Goal: Task Accomplishment & Management: Complete application form

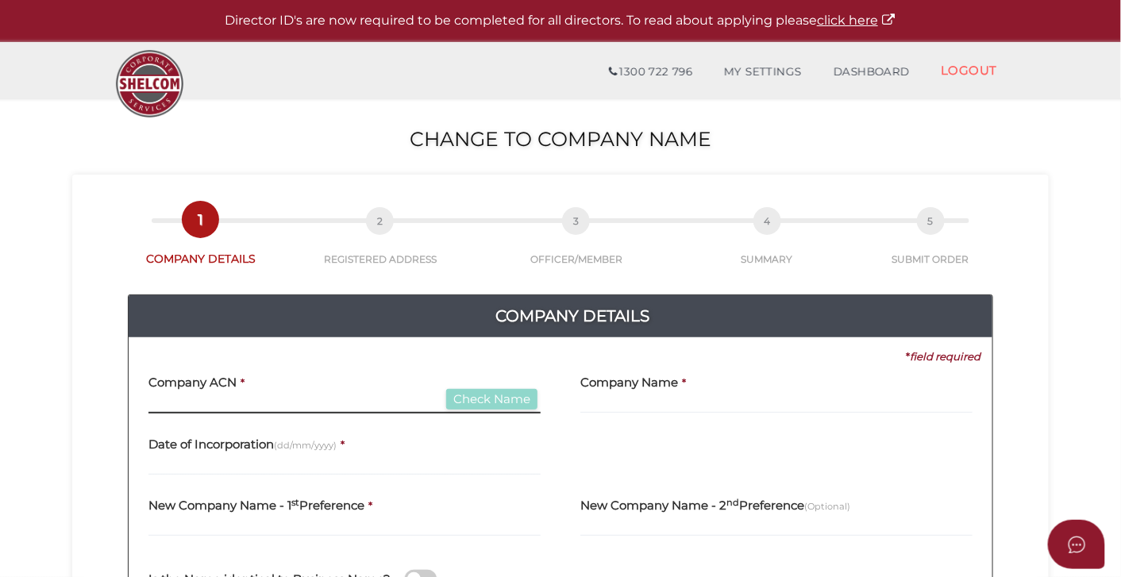
click at [280, 405] on input "text" at bounding box center [345, 404] width 392 height 17
click at [565, 414] on div "Company Name *" at bounding box center [777, 396] width 432 height 62
click at [319, 403] on input "7777777" at bounding box center [345, 404] width 392 height 17
type input "777777711"
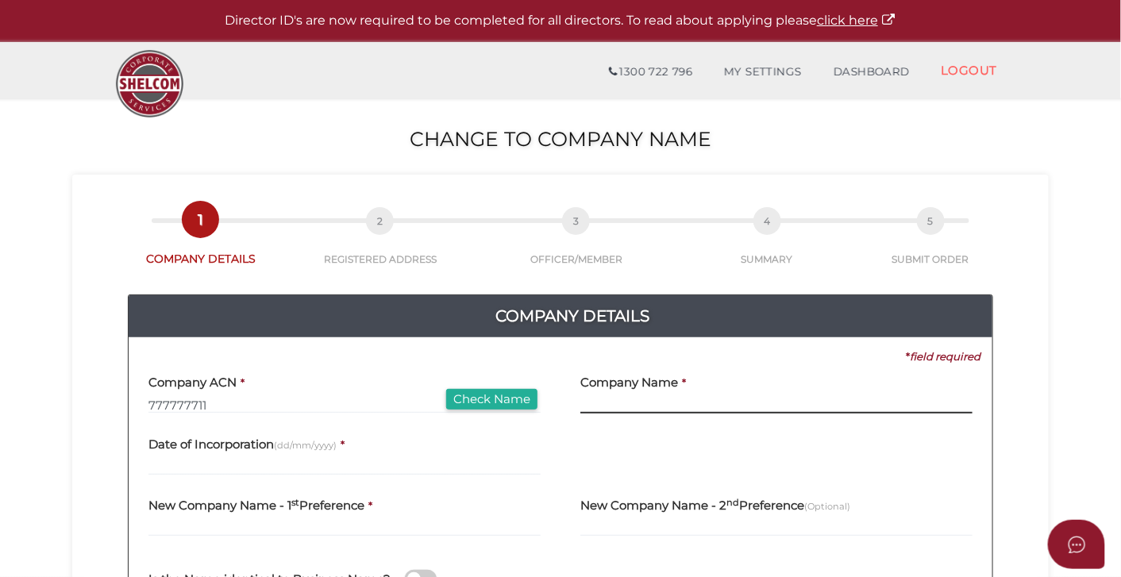
click at [608, 403] on input "text" at bounding box center [777, 404] width 392 height 17
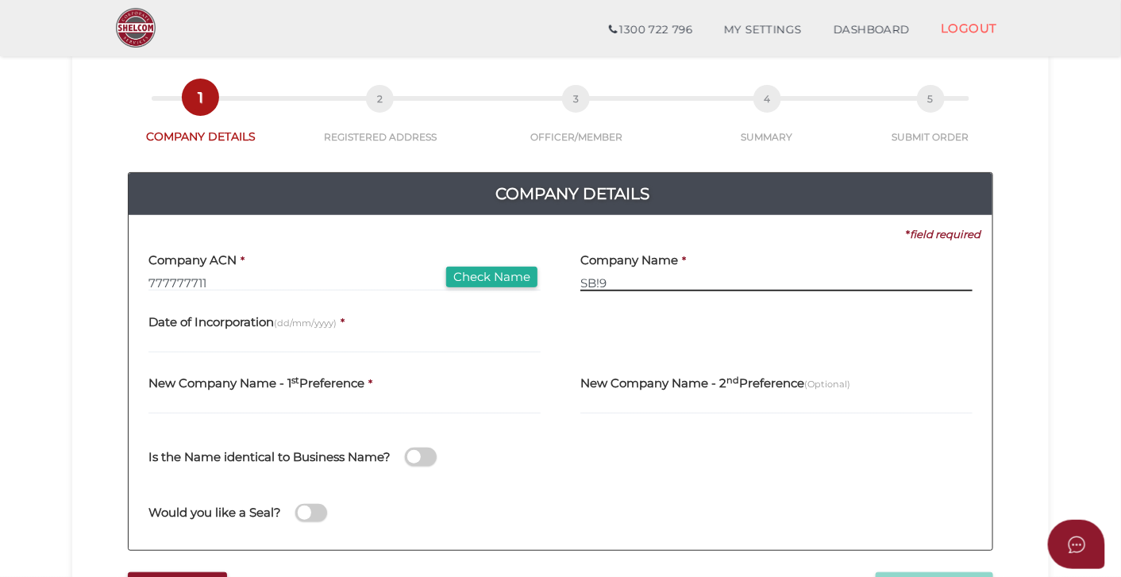
scroll to position [88, 0]
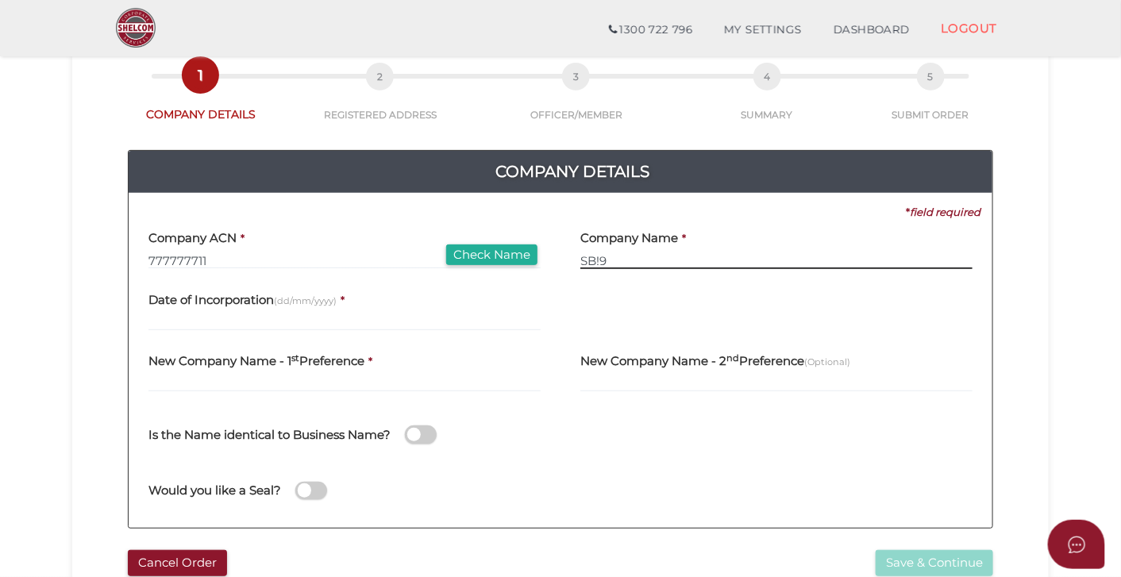
type input "SB!9"
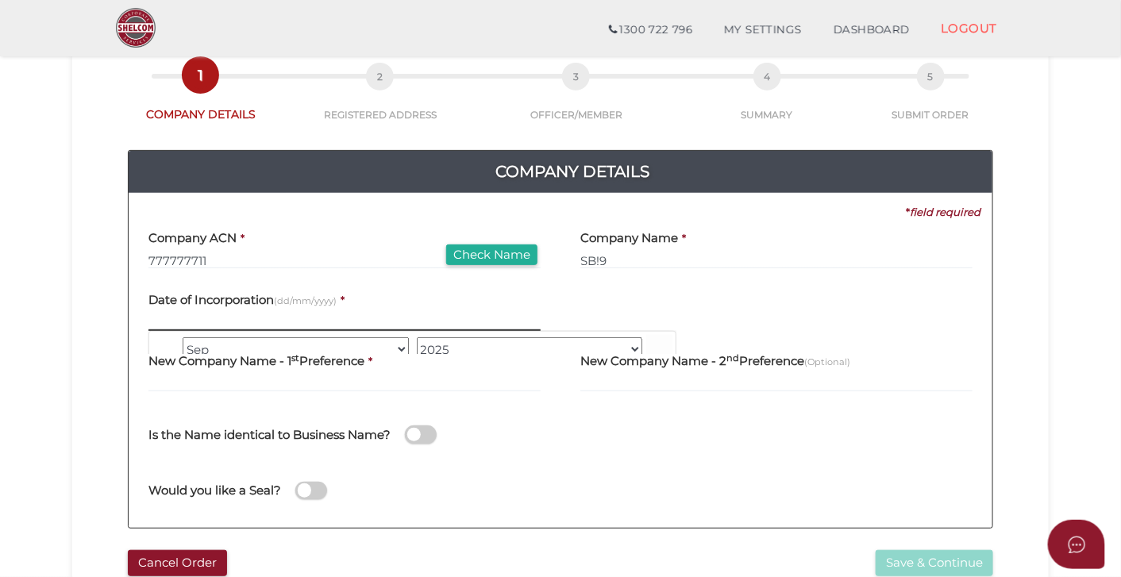
click at [296, 321] on input "text" at bounding box center [345, 322] width 392 height 17
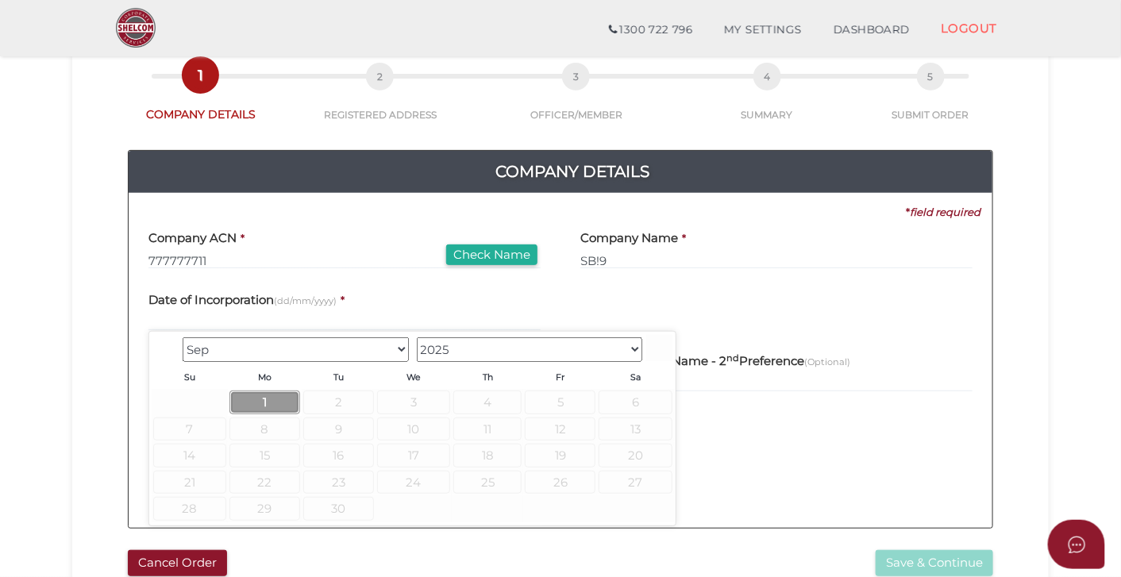
click at [274, 402] on link "1" at bounding box center [265, 402] width 71 height 23
type input "[DATE]"
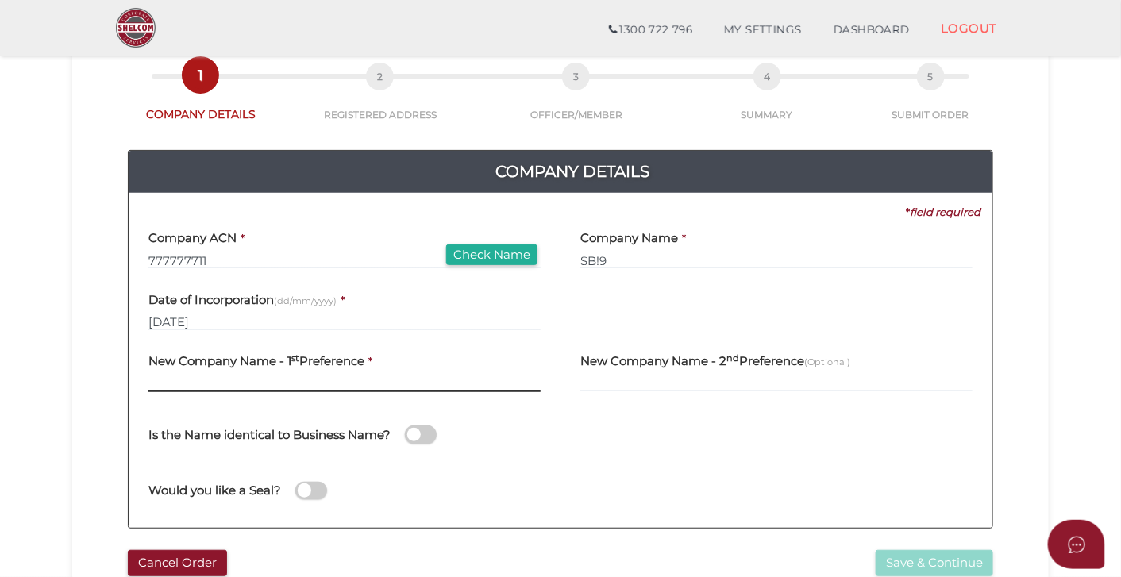
click at [306, 383] on input "text" at bounding box center [345, 383] width 392 height 17
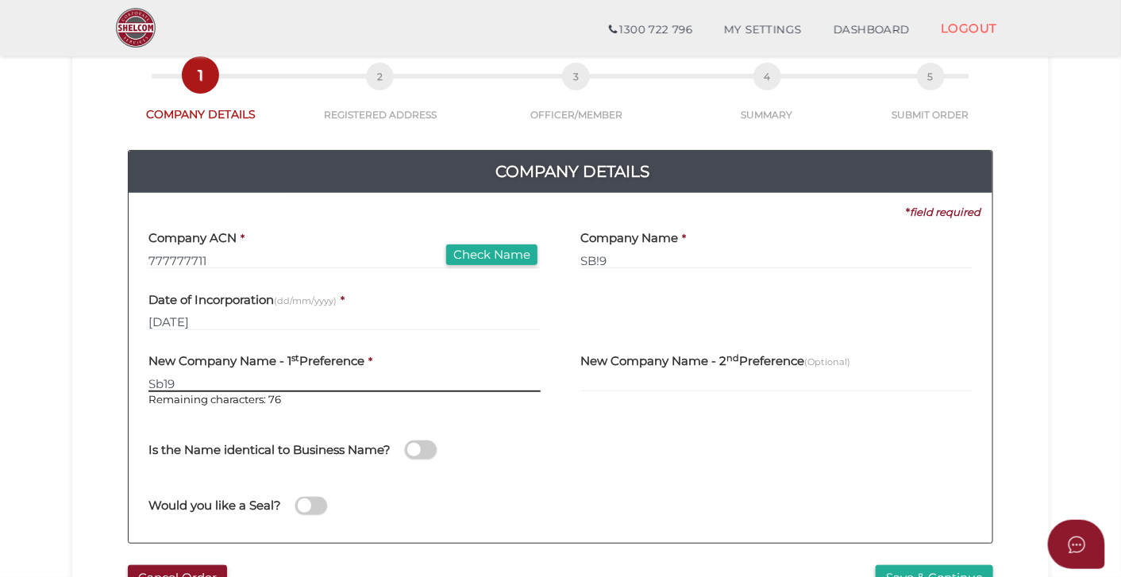
type input "Sb19"
click at [739, 384] on input "text" at bounding box center [777, 383] width 392 height 17
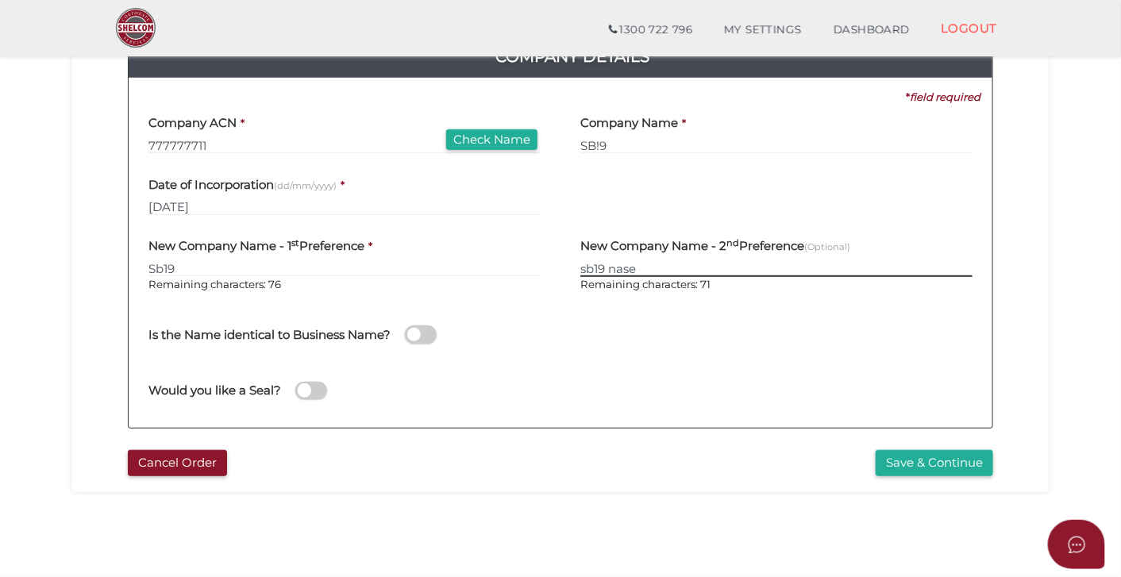
scroll to position [211, 0]
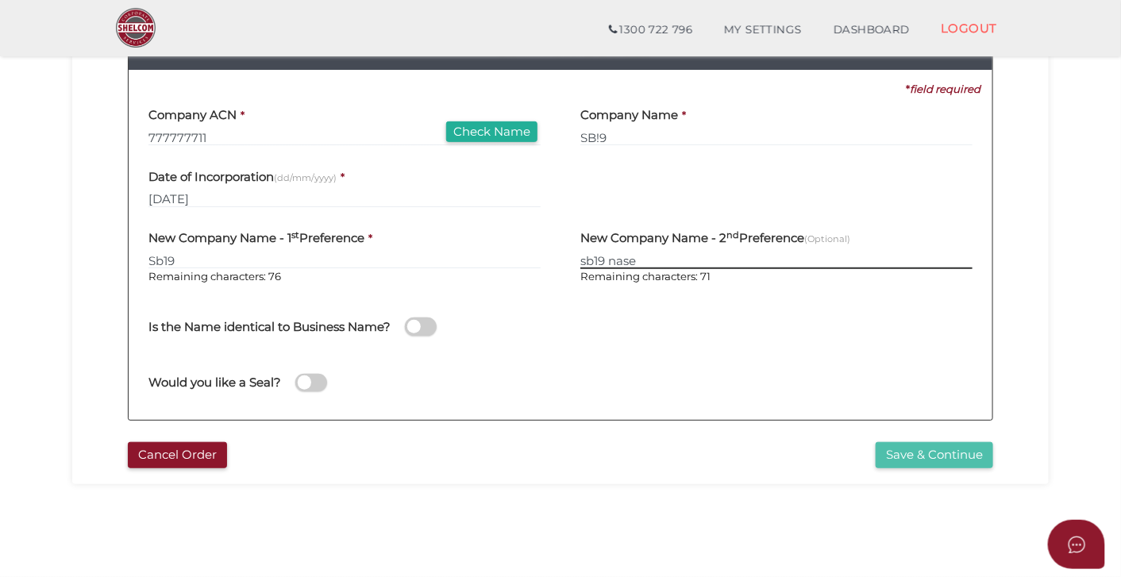
type input "sb19 nase"
click at [902, 465] on button "Save & Continue" at bounding box center [935, 455] width 118 height 26
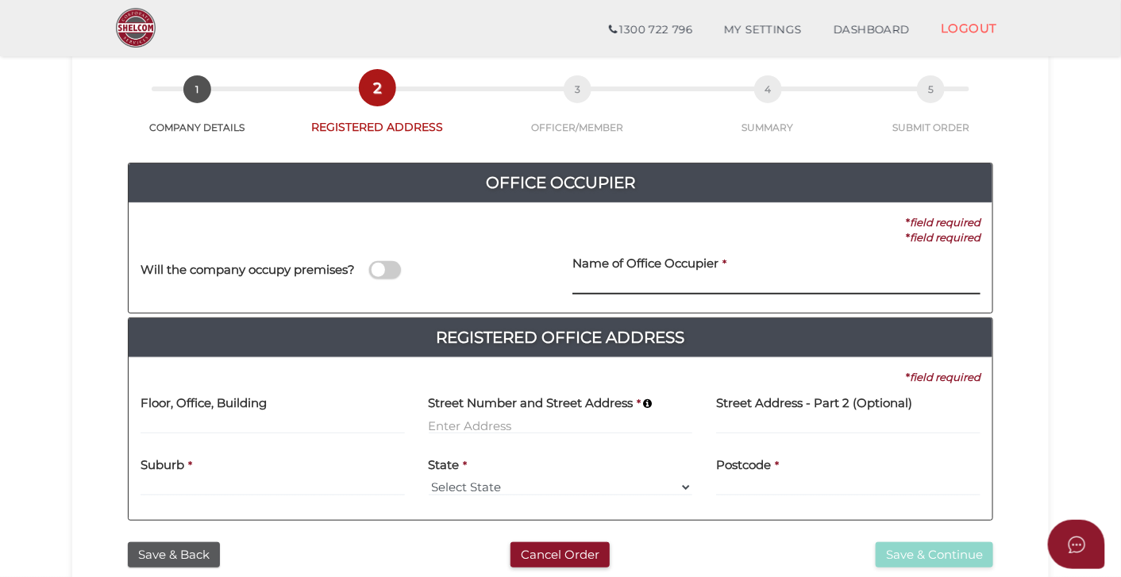
scroll to position [80, 0]
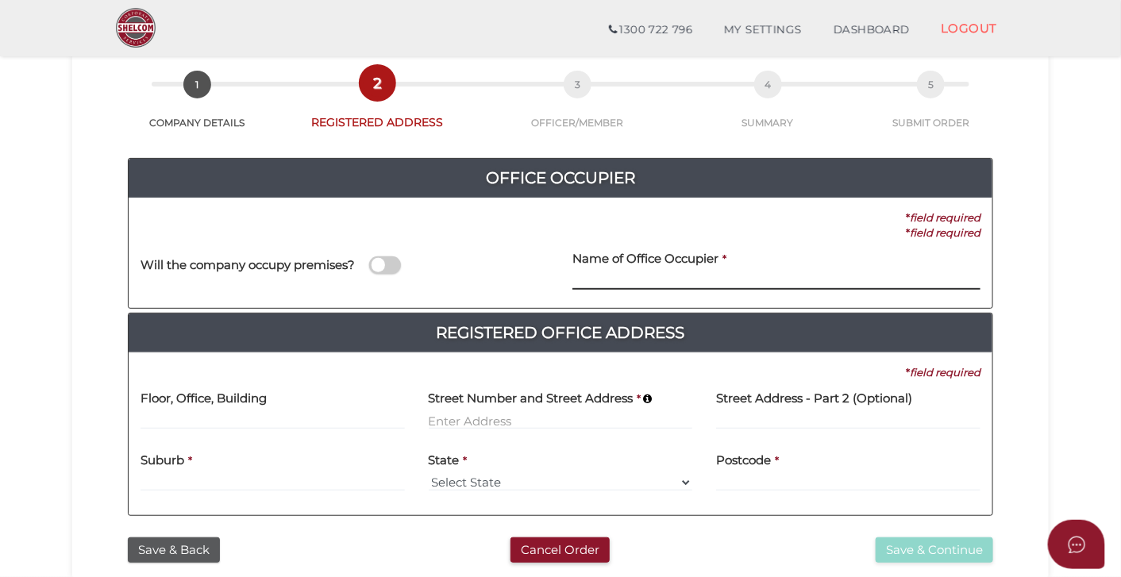
click at [681, 277] on input at bounding box center [777, 280] width 408 height 17
type input "s"
type input "Justin De Dios"
click at [233, 419] on input at bounding box center [273, 420] width 264 height 17
click at [492, 419] on input at bounding box center [561, 420] width 264 height 17
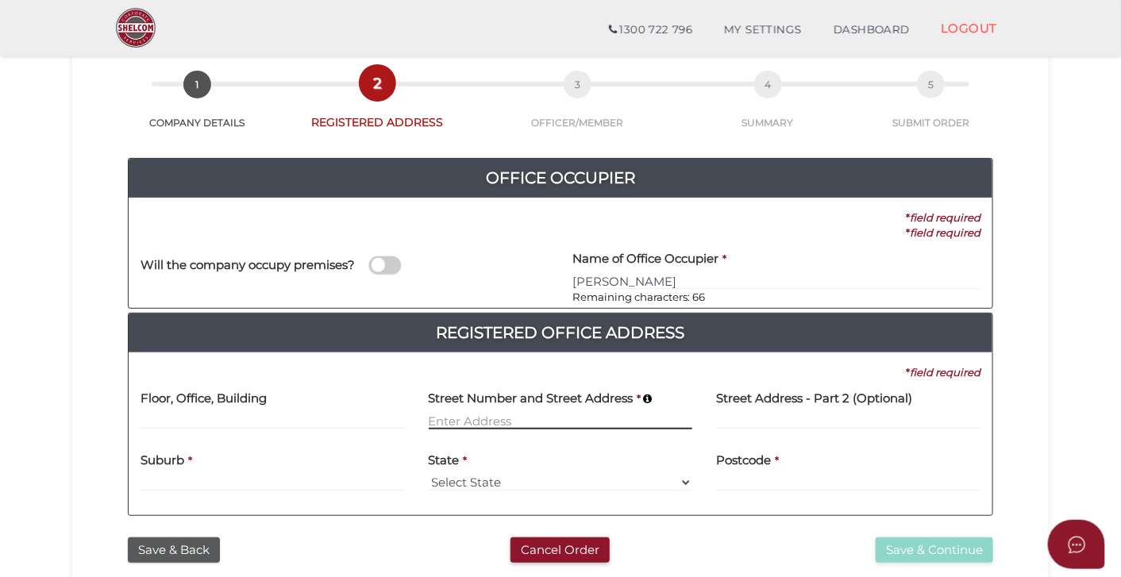
paste input "124A Eighth Street, Mildura, Victoria, 3500"
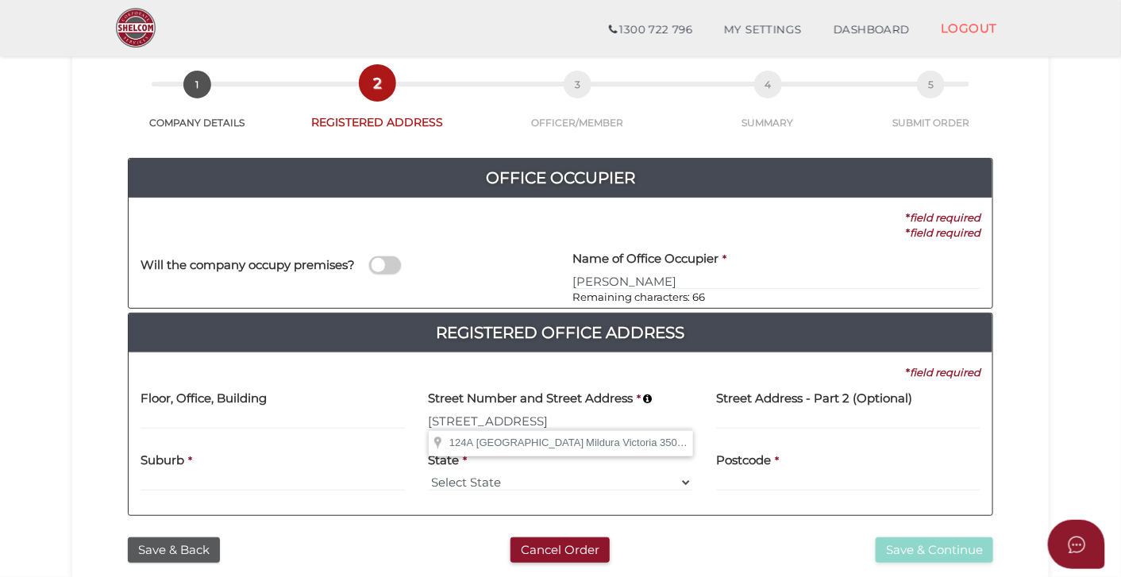
type input "124A Eighth St"
type input "Mildura"
select select "VIC"
type input "3500"
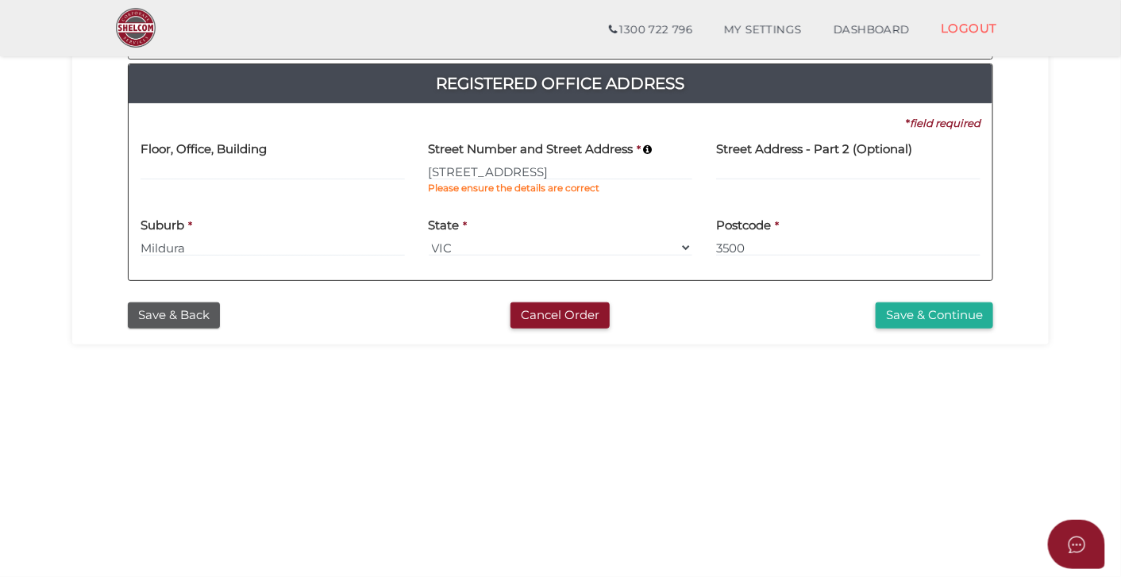
scroll to position [351, 0]
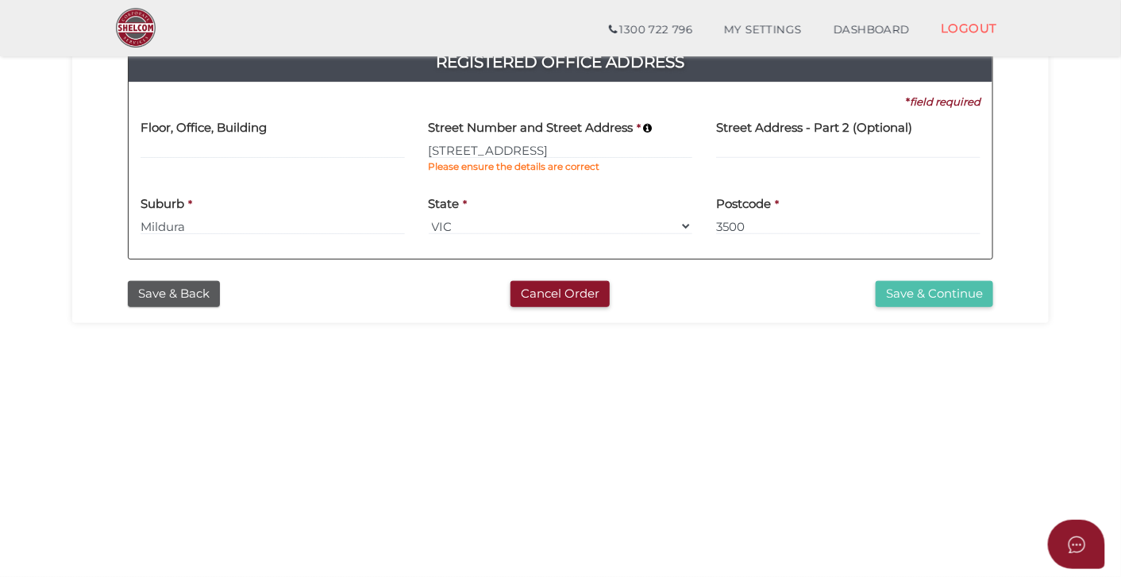
click at [951, 297] on button "Save & Continue" at bounding box center [935, 294] width 118 height 26
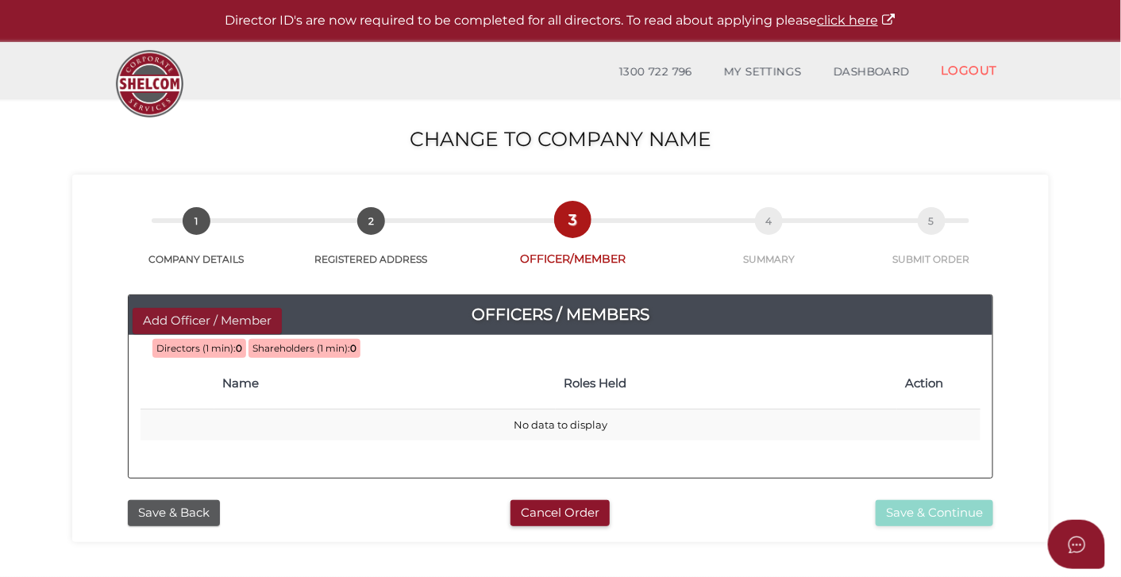
click at [226, 324] on button "Add Officer / Member" at bounding box center [207, 321] width 149 height 26
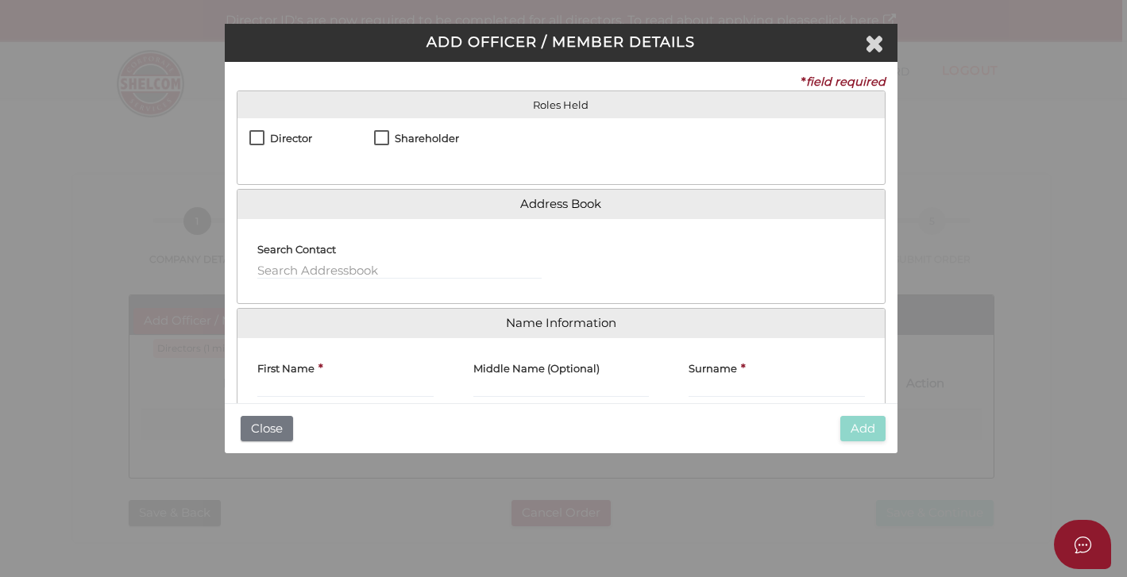
click at [260, 138] on label "Director" at bounding box center [280, 147] width 63 height 20
checkbox input "true"
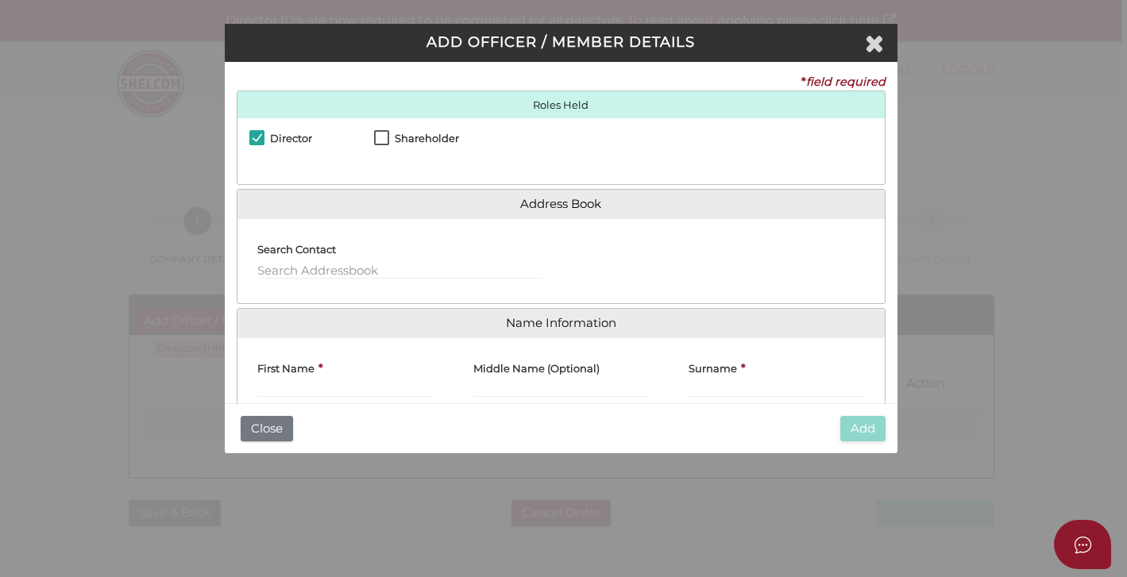
click at [387, 137] on label "Shareholder" at bounding box center [416, 147] width 85 height 20
checkbox input "true"
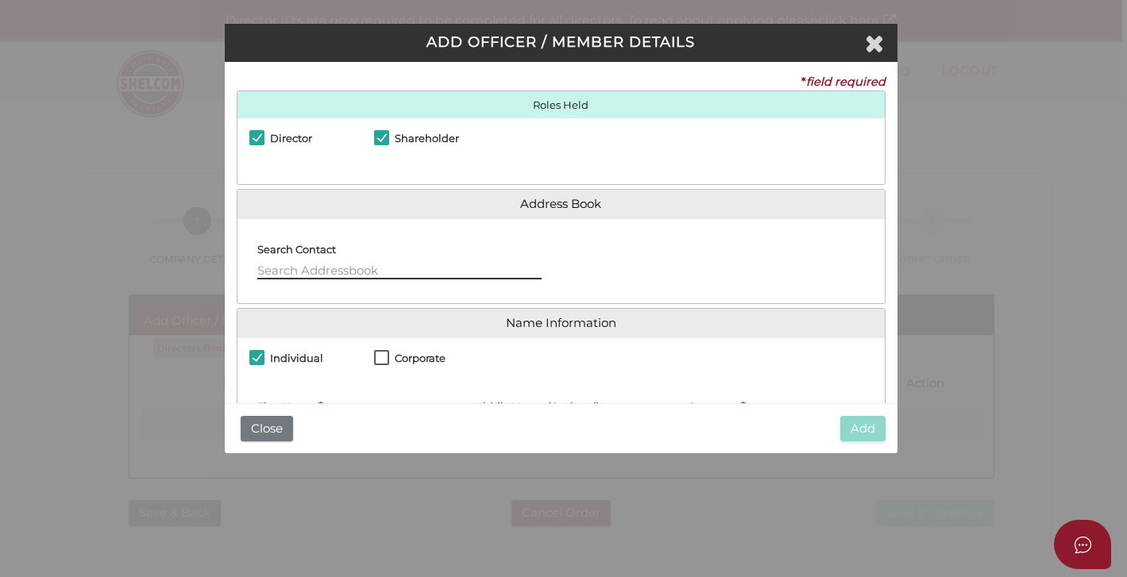
click at [358, 271] on input "text" at bounding box center [399, 270] width 284 height 17
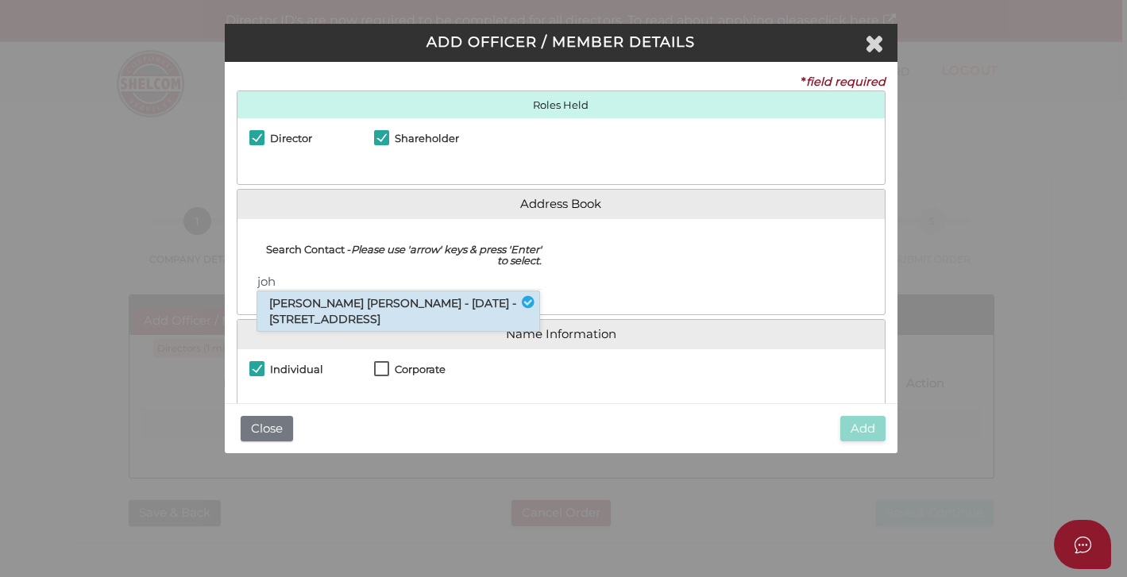
click at [388, 312] on li "John Paulo Nase - 14/09/1994 - 124a Eighth Street, Mildura, VIC, 3500" at bounding box center [398, 311] width 282 height 40
type input "John"
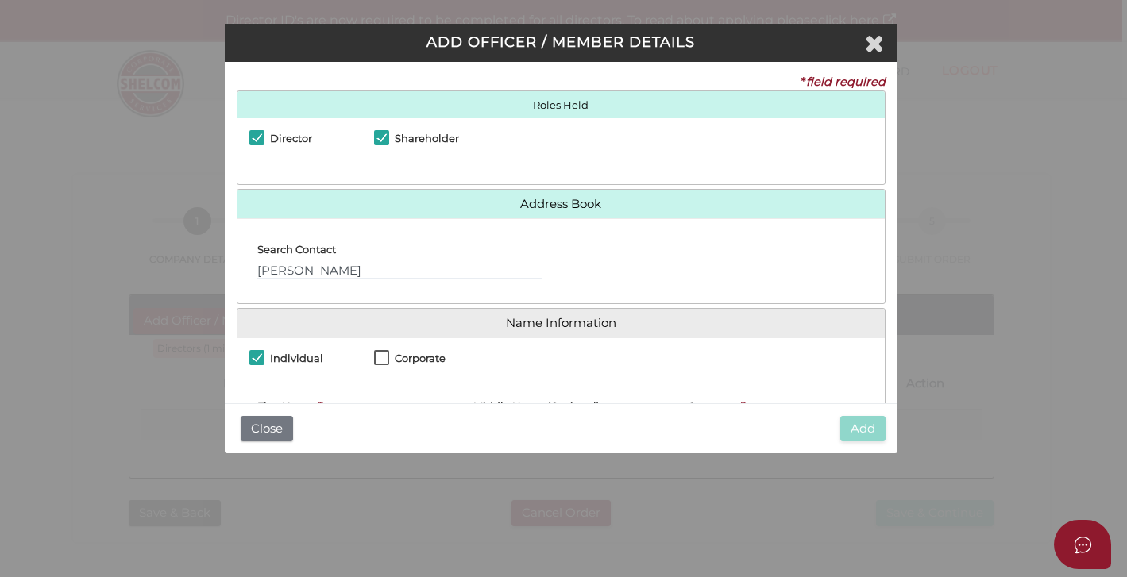
type input "John Paulo"
type input "Nase"
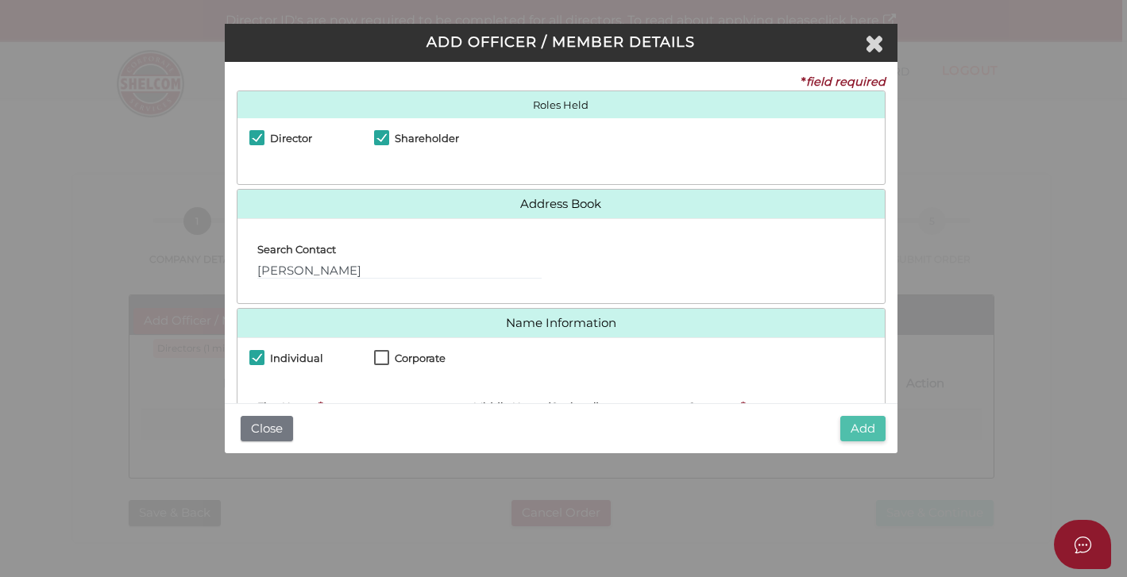
click at [870, 426] on button "Add" at bounding box center [862, 429] width 45 height 26
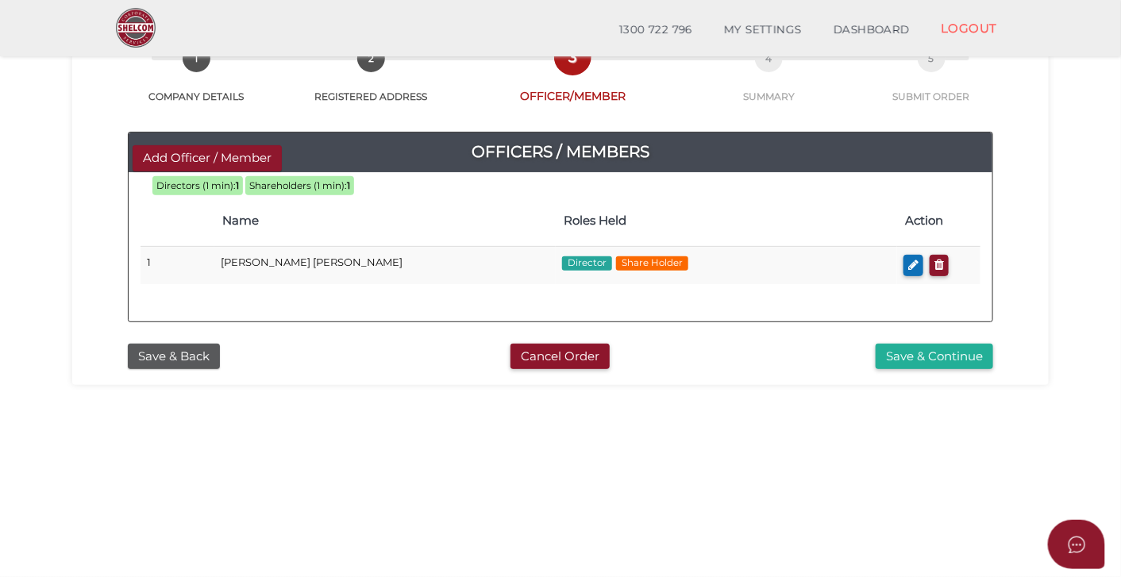
scroll to position [155, 0]
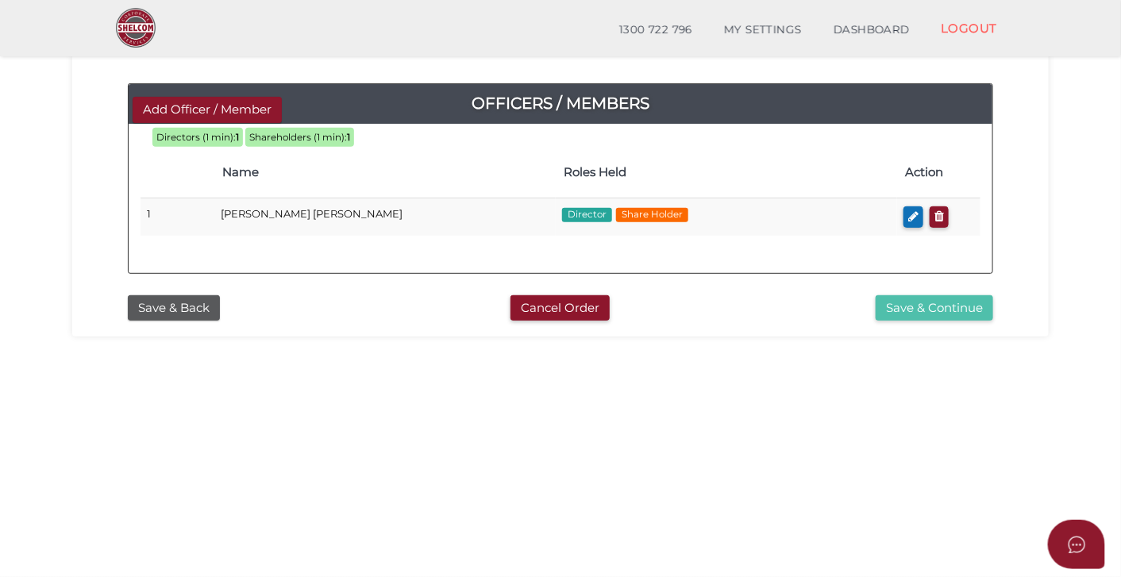
click at [949, 313] on button "Save & Continue" at bounding box center [935, 308] width 118 height 26
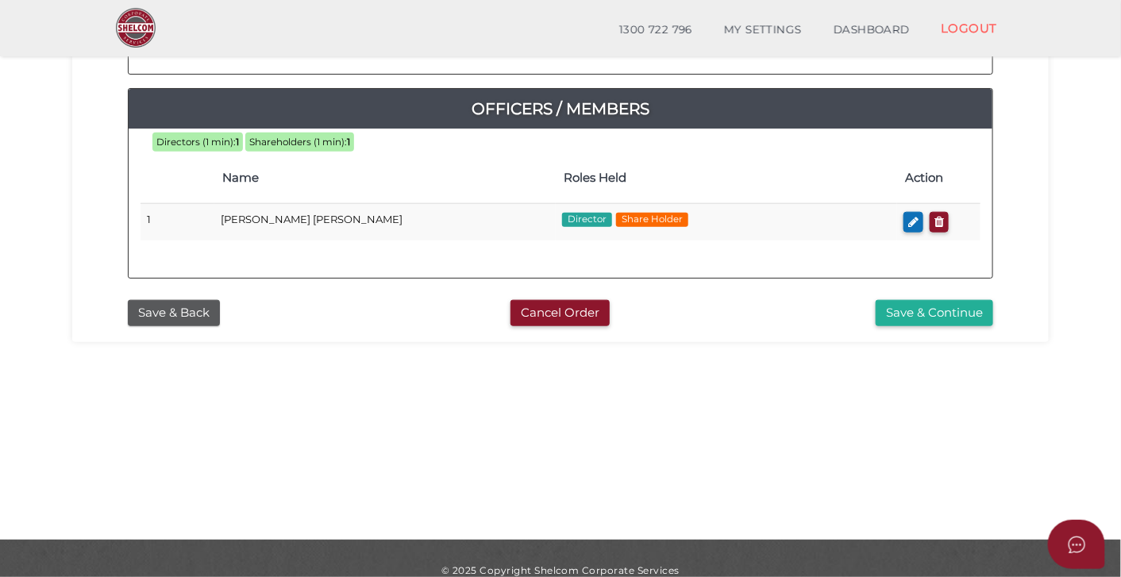
scroll to position [493, 0]
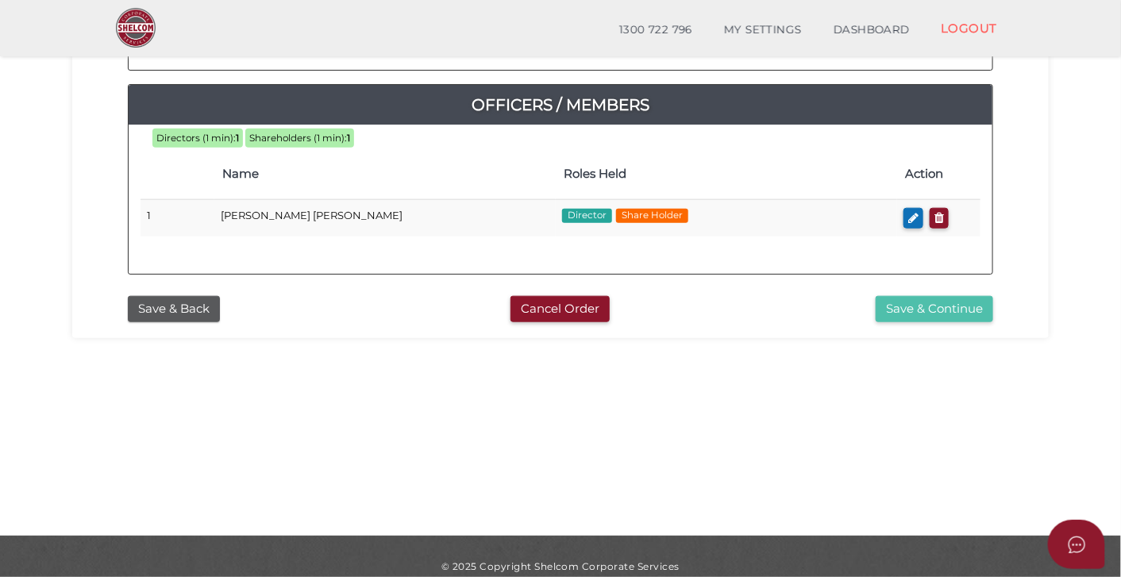
click at [947, 307] on button "Save & Continue" at bounding box center [935, 309] width 118 height 26
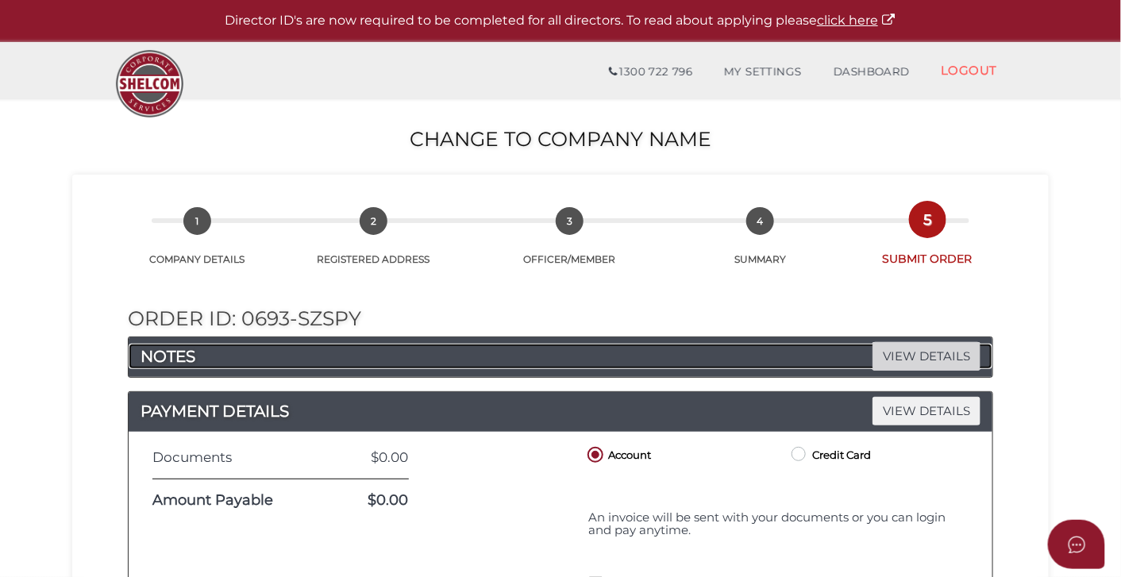
click at [906, 357] on span "VIEW DETAILS" at bounding box center [927, 356] width 108 height 28
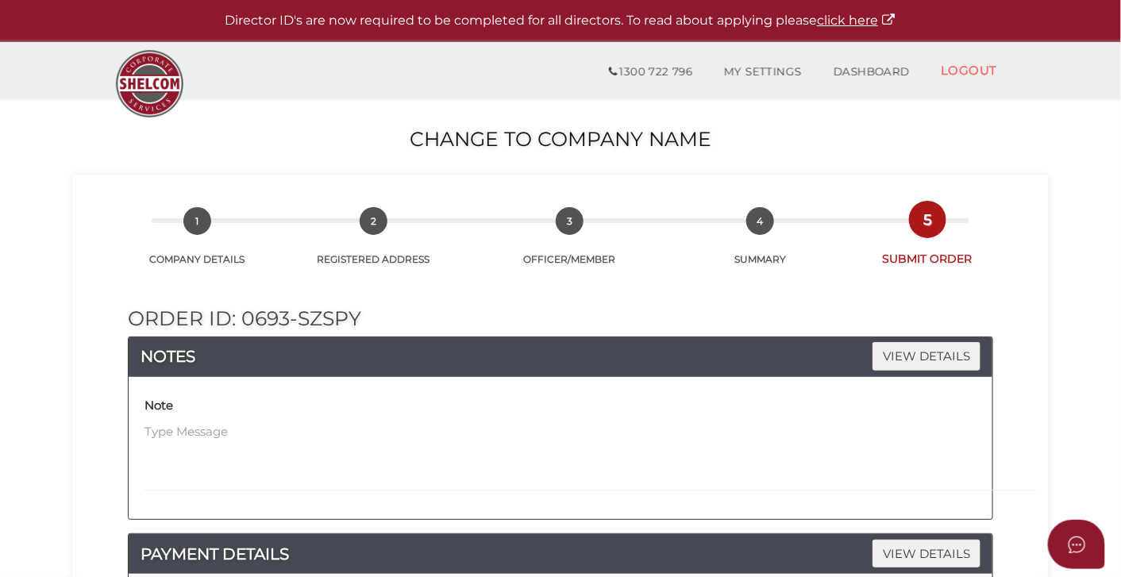
click at [411, 422] on div "Note" at bounding box center [565, 442] width 840 height 98
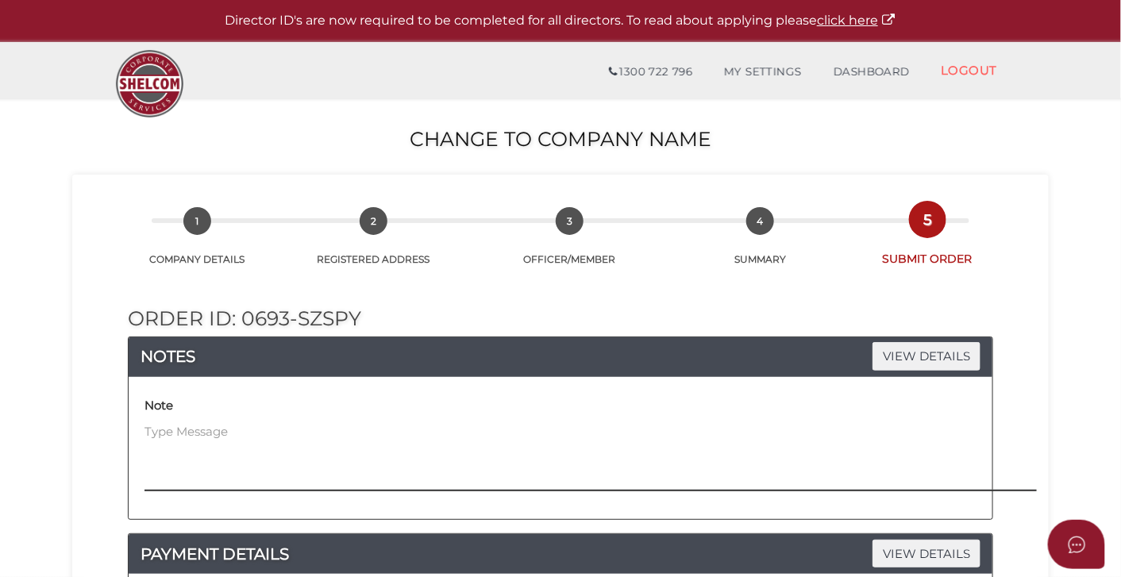
click at [263, 435] on textarea at bounding box center [680, 457] width 1071 height 68
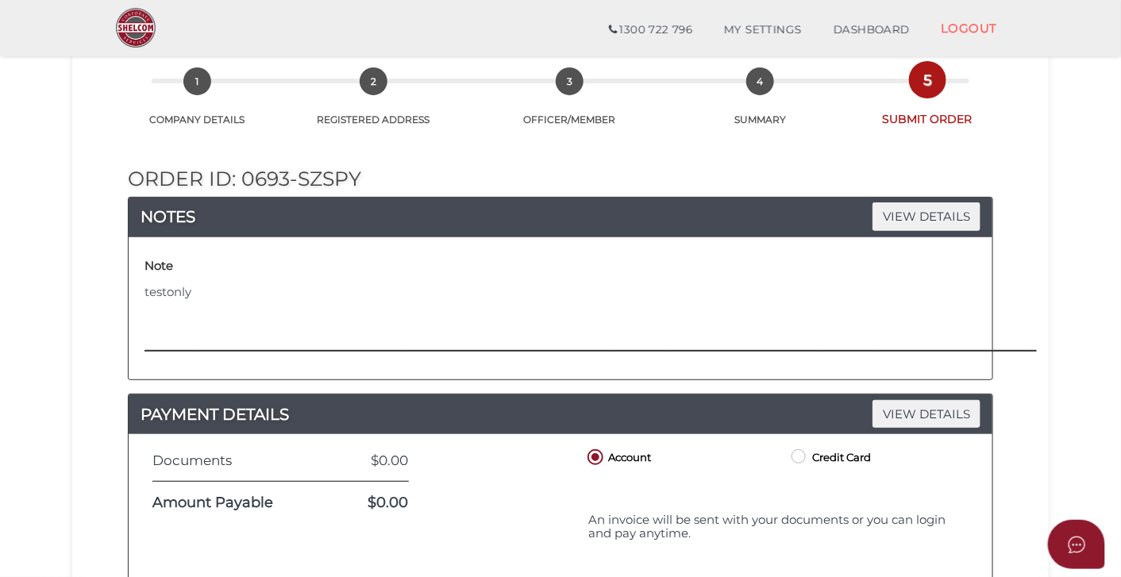
scroll to position [132, 0]
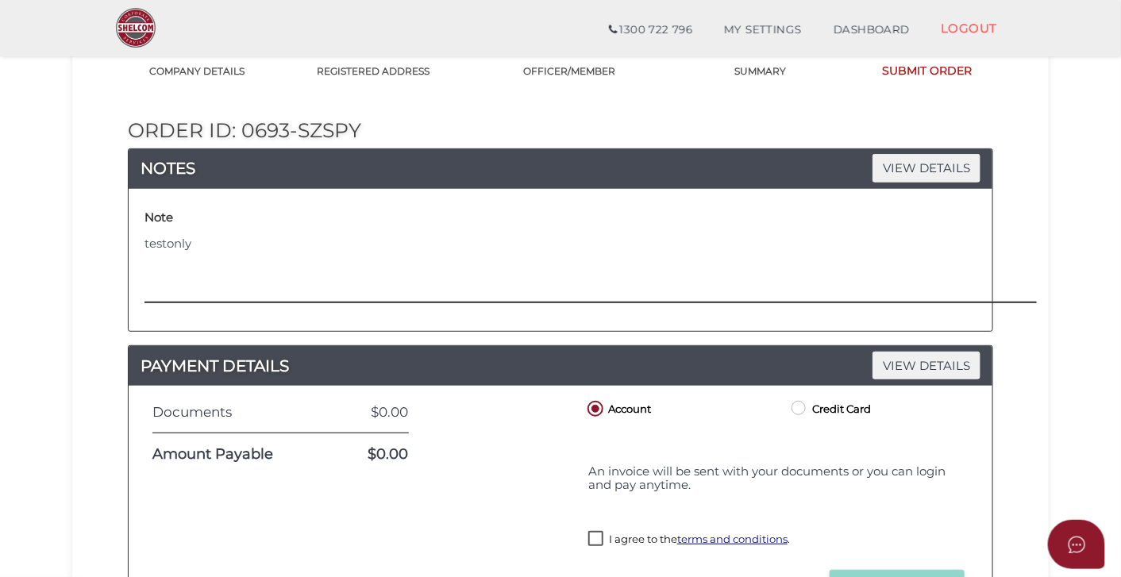
type textarea "testonly"
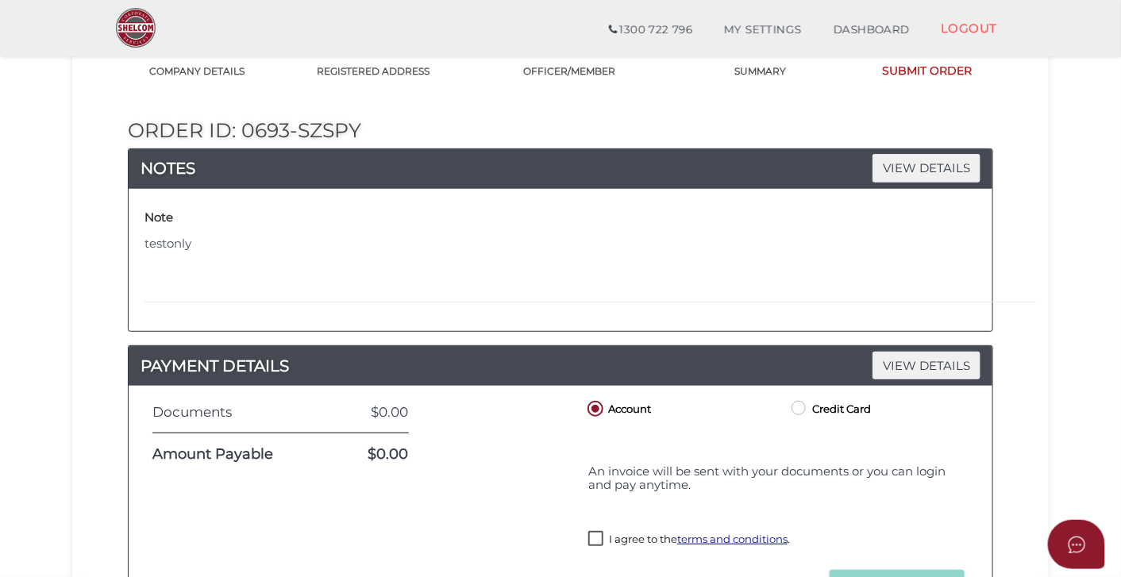
click at [599, 533] on label "I agree to the terms and conditions ." at bounding box center [690, 541] width 202 height 20
checkbox input "true"
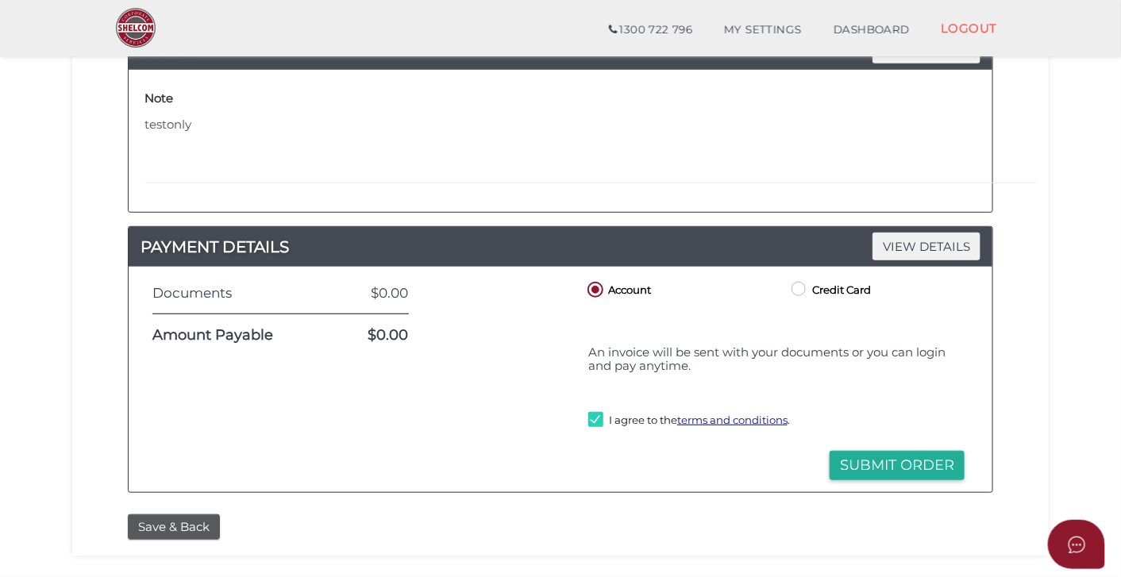
scroll to position [261, 0]
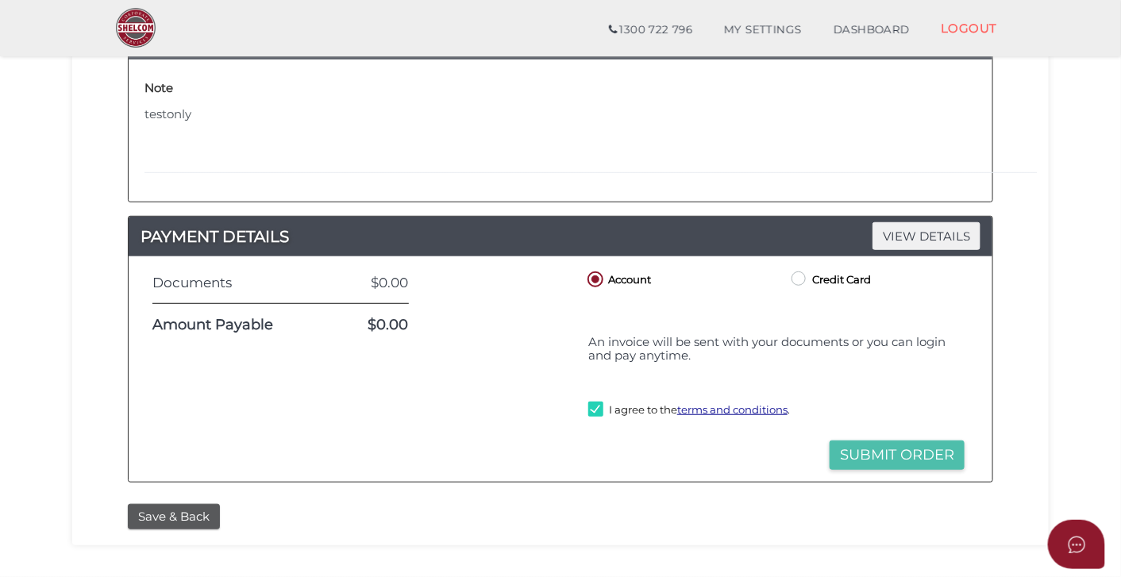
click at [871, 451] on button "Submit Order" at bounding box center [897, 455] width 135 height 29
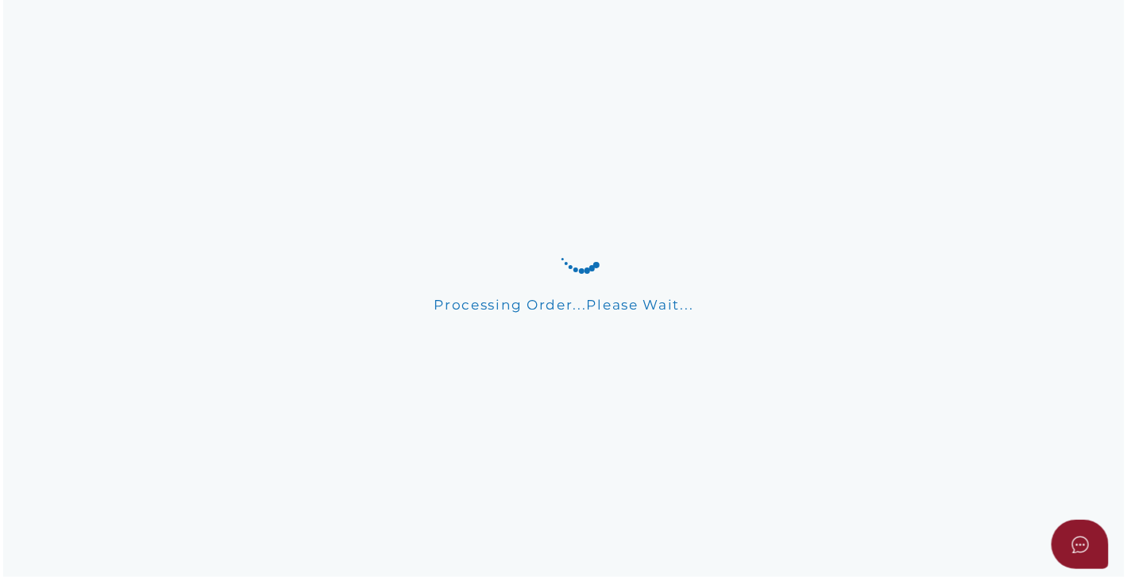
scroll to position [0, 0]
